Goal: Find specific page/section: Find specific page/section

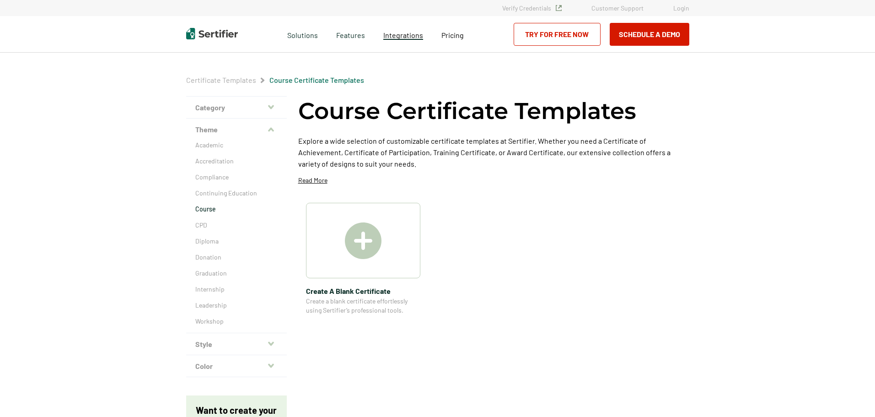
click at [408, 29] on link "Integrations" at bounding box center [403, 33] width 40 height 11
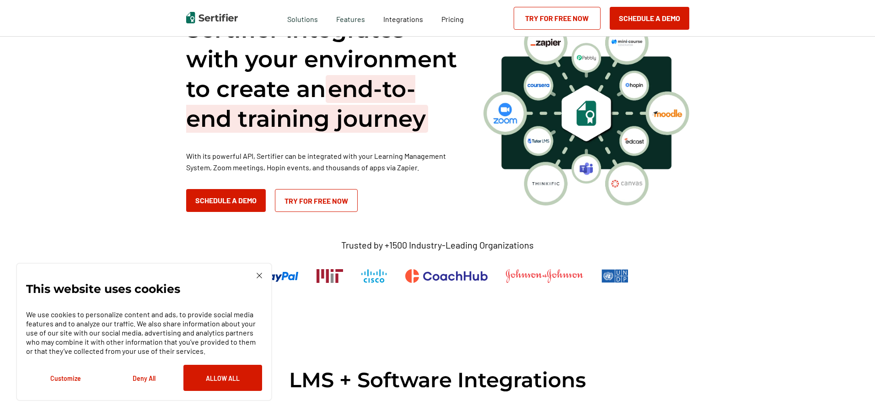
scroll to position [137, 0]
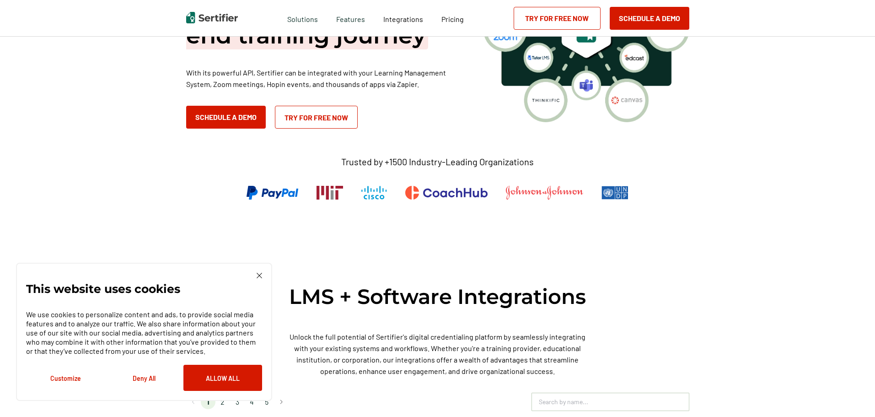
click at [262, 275] on div "This website uses cookies We use cookies to personalize content and ads, to pro…" at bounding box center [144, 332] width 256 height 138
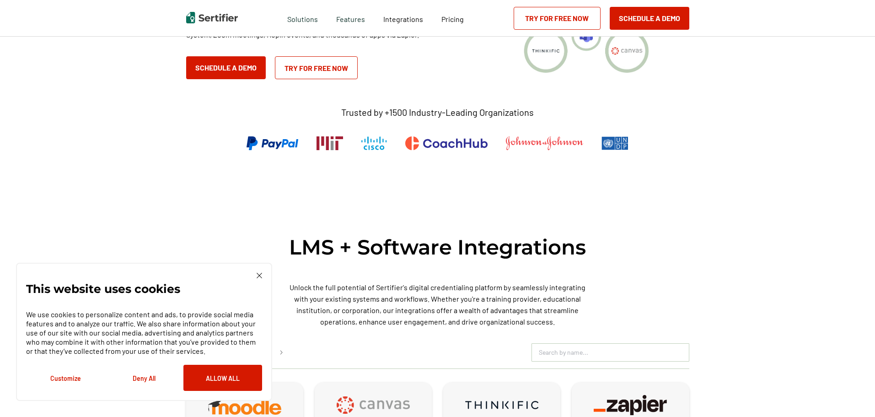
scroll to position [275, 0]
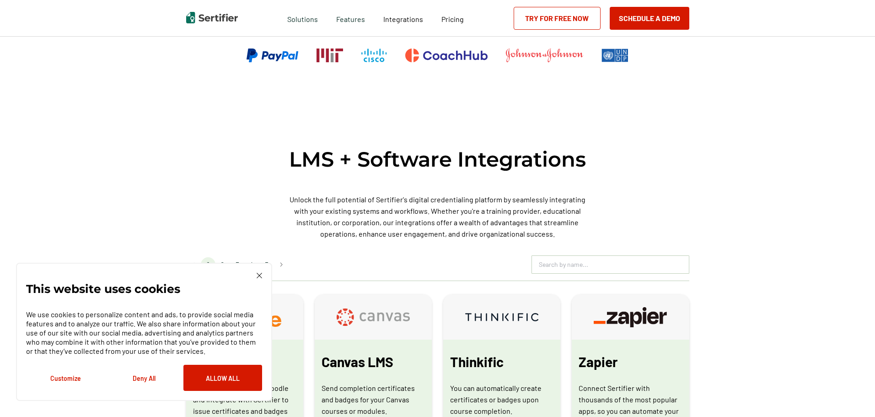
click at [259, 273] on img at bounding box center [259, 275] width 5 height 5
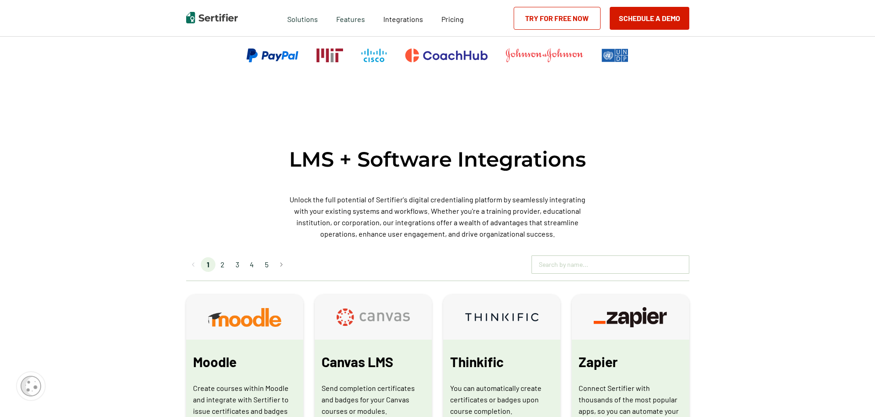
click at [606, 270] on input "text" at bounding box center [610, 265] width 157 height 14
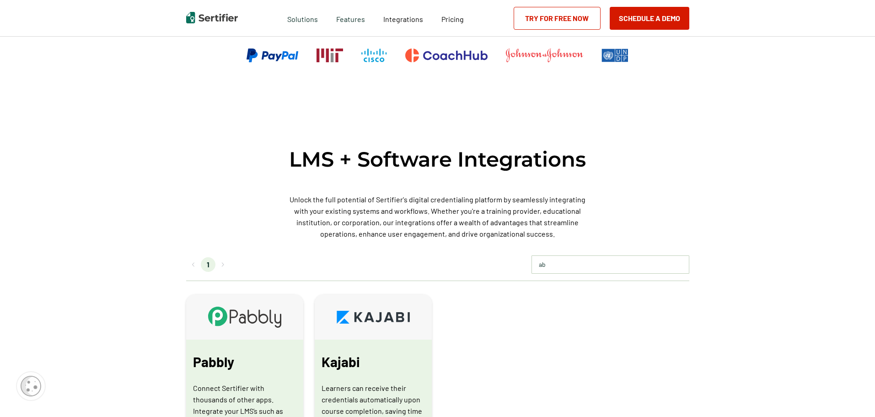
type input "a"
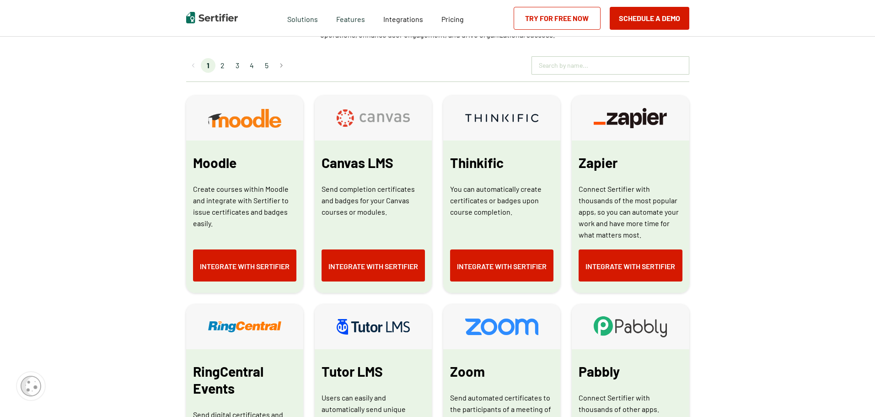
scroll to position [458, 0]
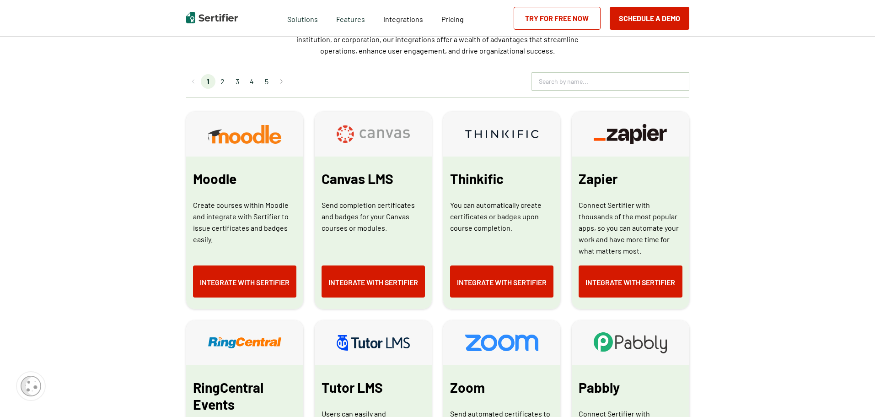
click at [222, 81] on li "2" at bounding box center [223, 81] width 15 height 15
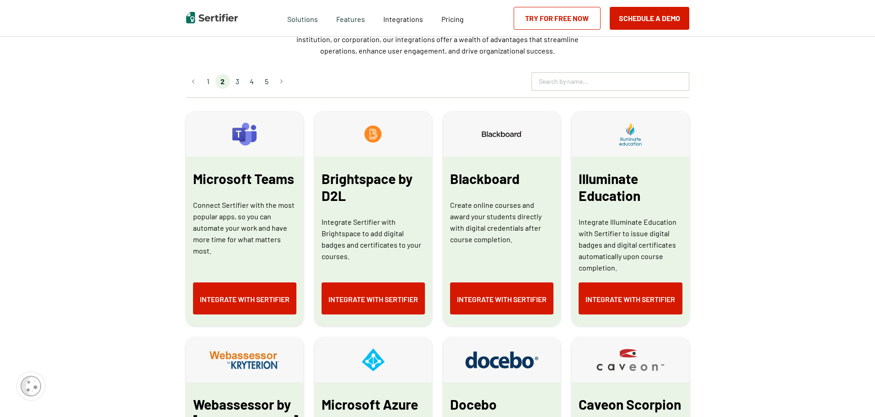
click at [238, 83] on li "3" at bounding box center [237, 81] width 15 height 15
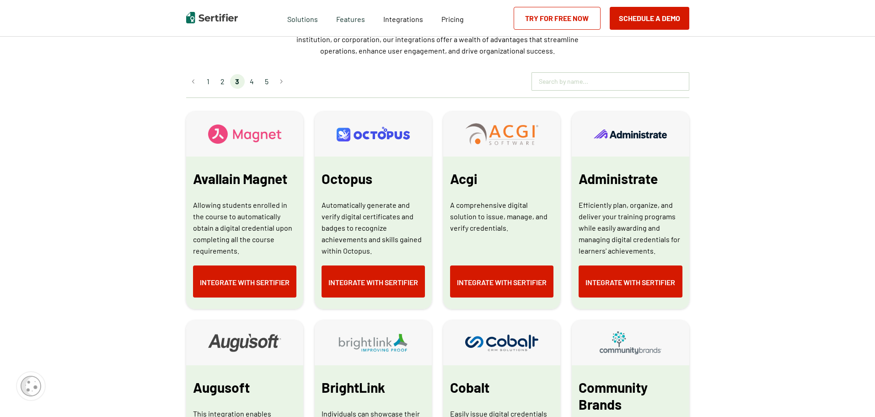
click at [594, 86] on input "text" at bounding box center [610, 82] width 157 height 14
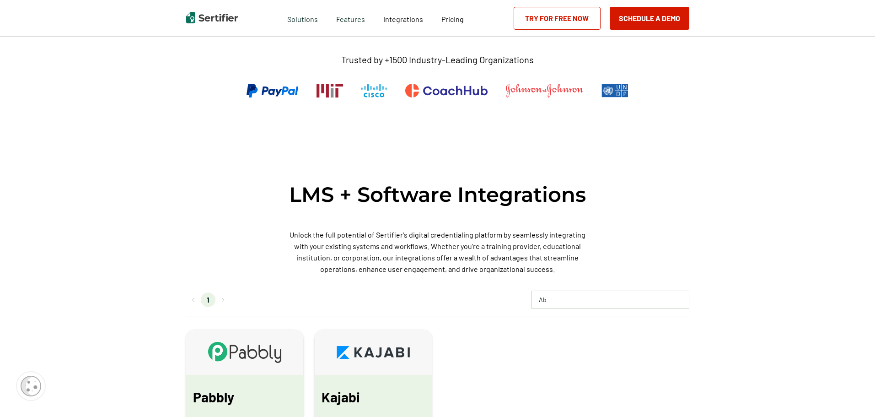
scroll to position [229, 0]
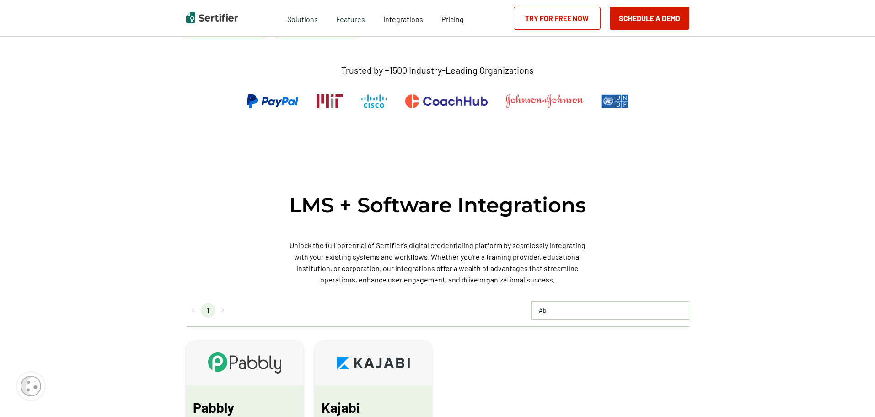
type input "Ab"
